Goal: Information Seeking & Learning: Understand process/instructions

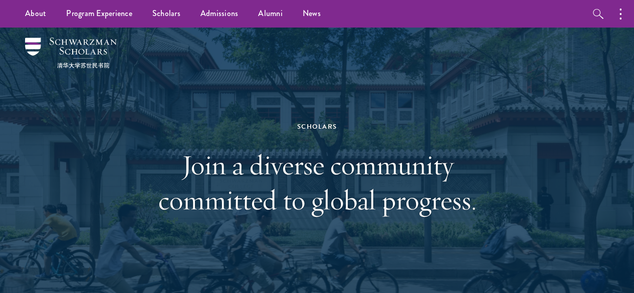
click at [434, 112] on div "Scholars Join a diverse community committed to global progress." at bounding box center [317, 169] width 346 height 217
click at [623, 11] on button "button" at bounding box center [623, 14] width 22 height 28
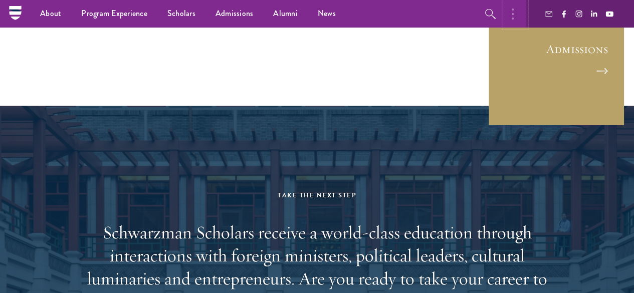
scroll to position [2657, 0]
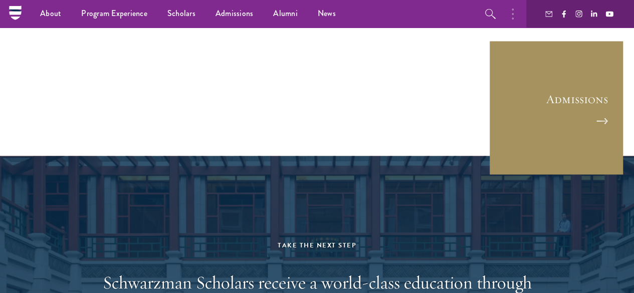
click at [561, 69] on link "Admissions" at bounding box center [556, 107] width 135 height 135
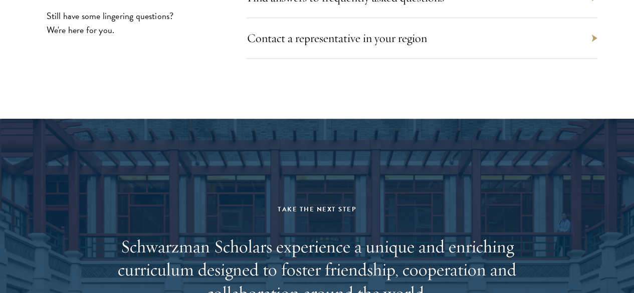
scroll to position [4512, 0]
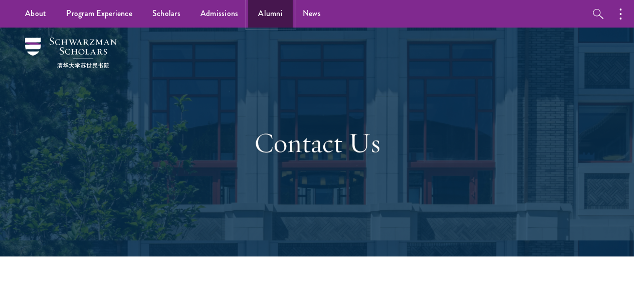
click at [272, 20] on link "Alumni" at bounding box center [270, 14] width 45 height 28
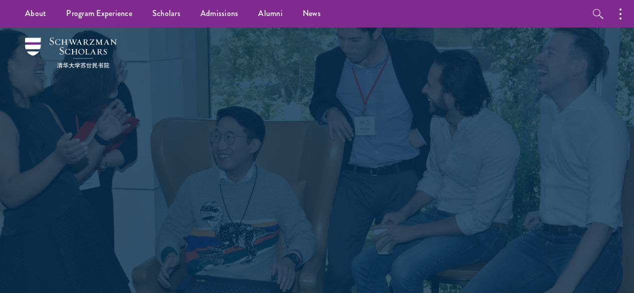
click at [228, 19] on link "Admissions" at bounding box center [220, 14] width 58 height 28
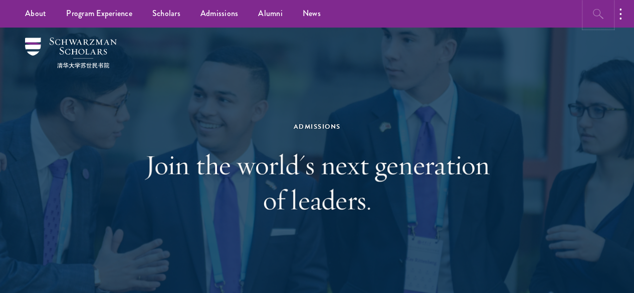
click at [597, 4] on button "button" at bounding box center [599, 14] width 28 height 28
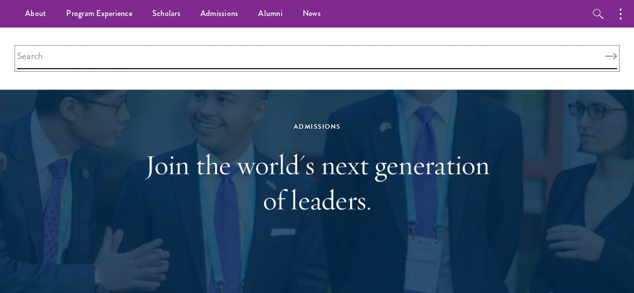
click at [282, 57] on input "search" at bounding box center [317, 59] width 600 height 22
type input "login"
click at [605, 53] on button "Search" at bounding box center [611, 56] width 12 height 7
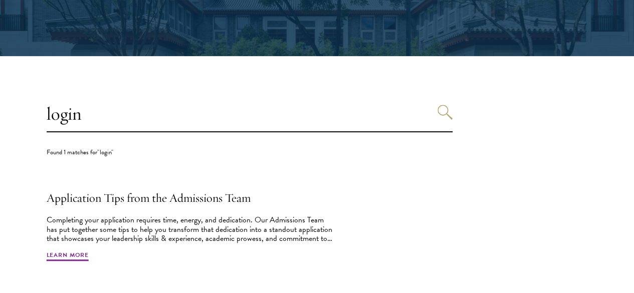
scroll to position [301, 0]
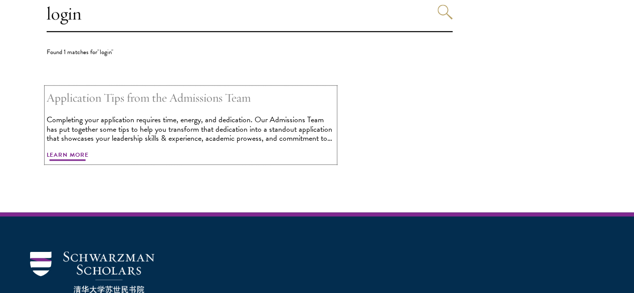
click at [89, 162] on span "Learn More" at bounding box center [68, 156] width 43 height 12
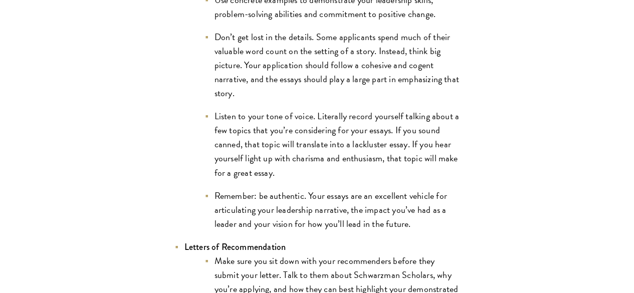
scroll to position [1153, 0]
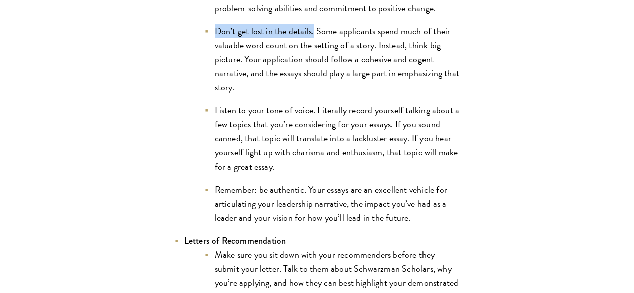
drag, startPoint x: 149, startPoint y: 118, endPoint x: 256, endPoint y: 117, distance: 106.3
click at [256, 94] on li "Don’t get lost in the details. Some applicants spend much of their valuable wor…" at bounding box center [333, 59] width 256 height 70
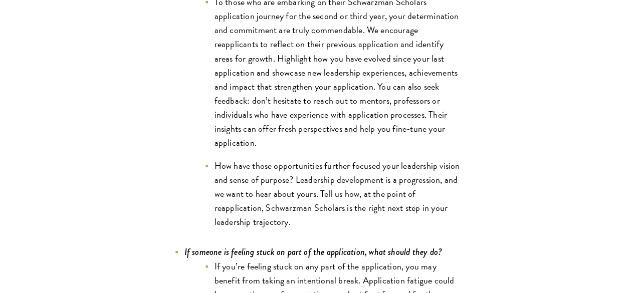
scroll to position [3610, 0]
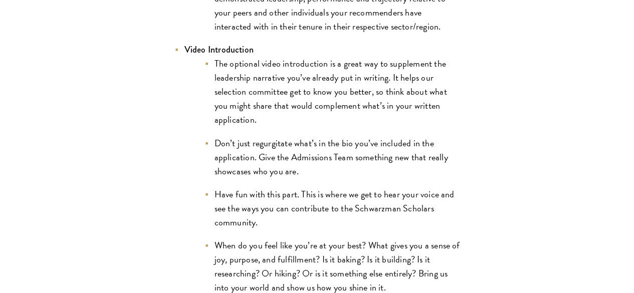
scroll to position [1612, 0]
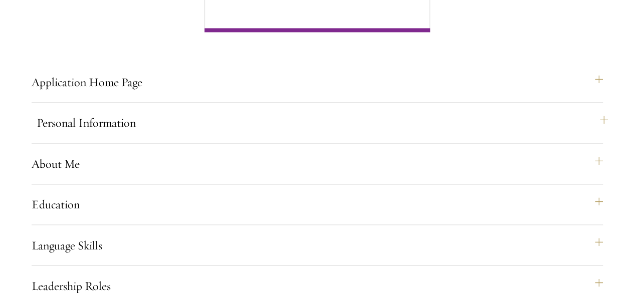
scroll to position [1003, 0]
